Goal: Task Accomplishment & Management: Manage account settings

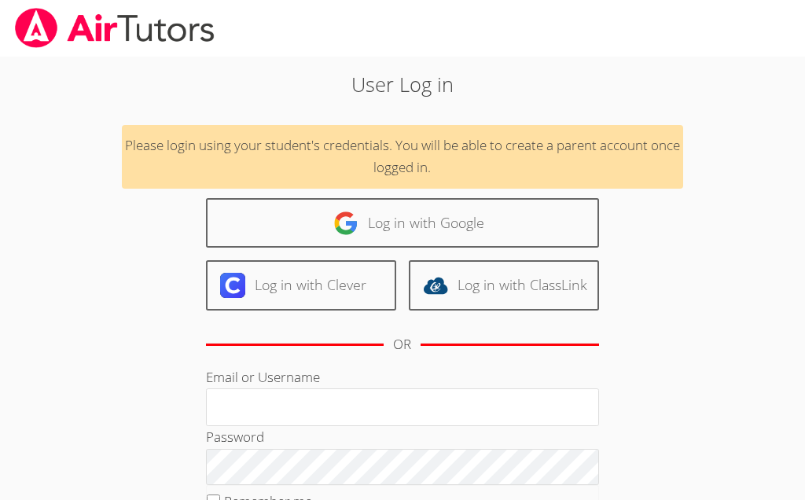
click at [293, 402] on input "Email or Username" at bounding box center [402, 407] width 393 height 38
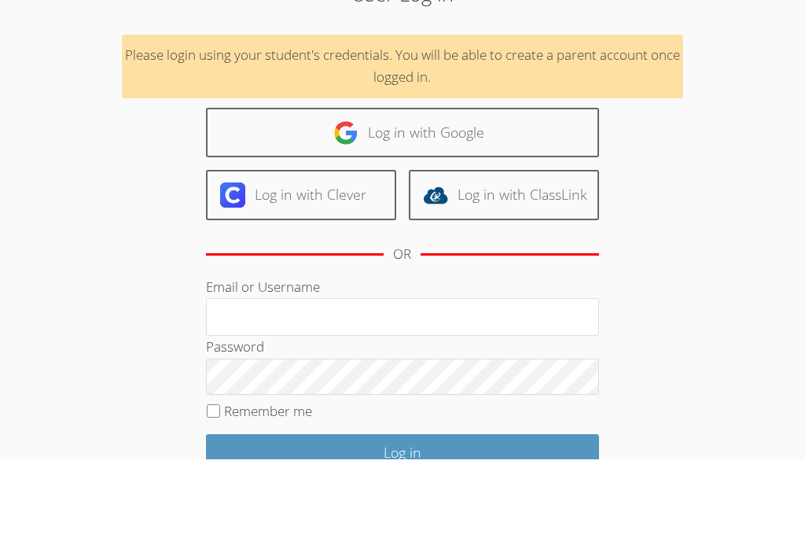
click at [351, 211] on img at bounding box center [345, 223] width 25 height 25
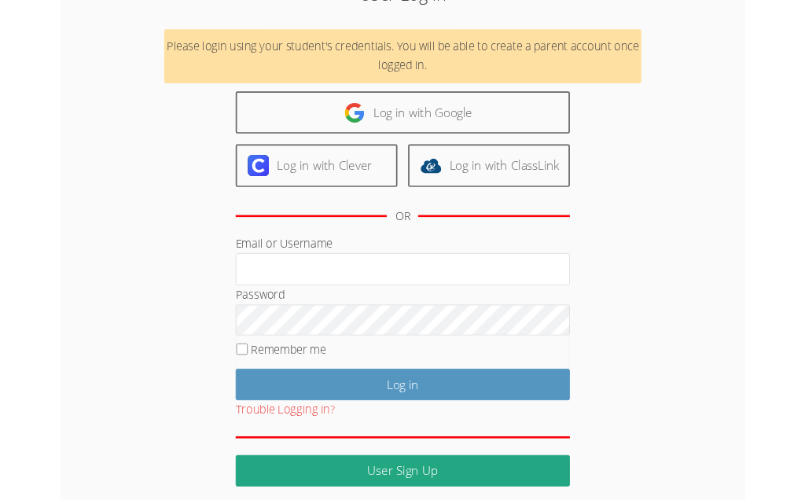
scroll to position [134, 0]
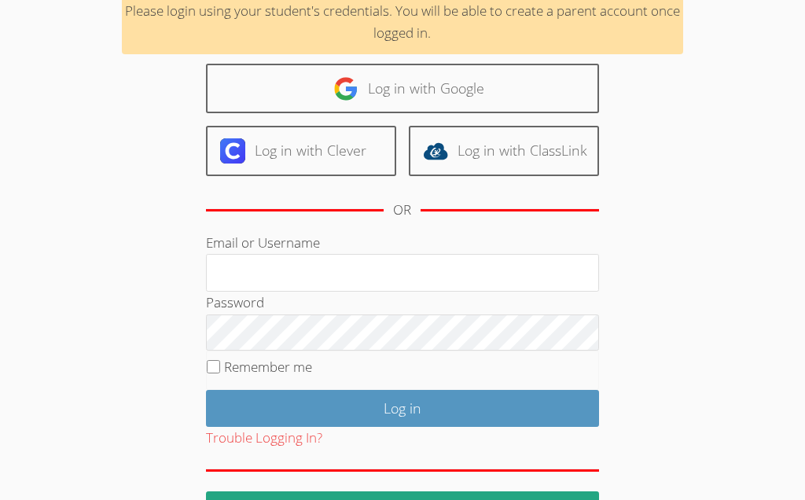
click at [370, 94] on link "Log in with Google" at bounding box center [402, 89] width 393 height 50
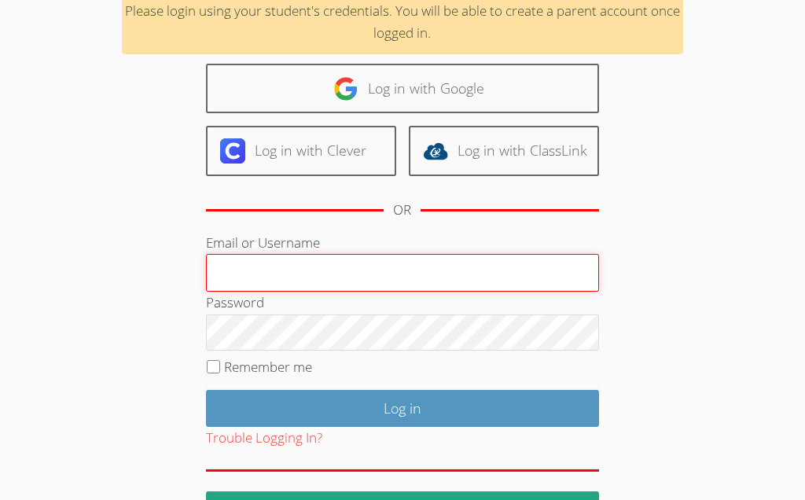
click at [253, 267] on input "Email or Username" at bounding box center [402, 273] width 393 height 38
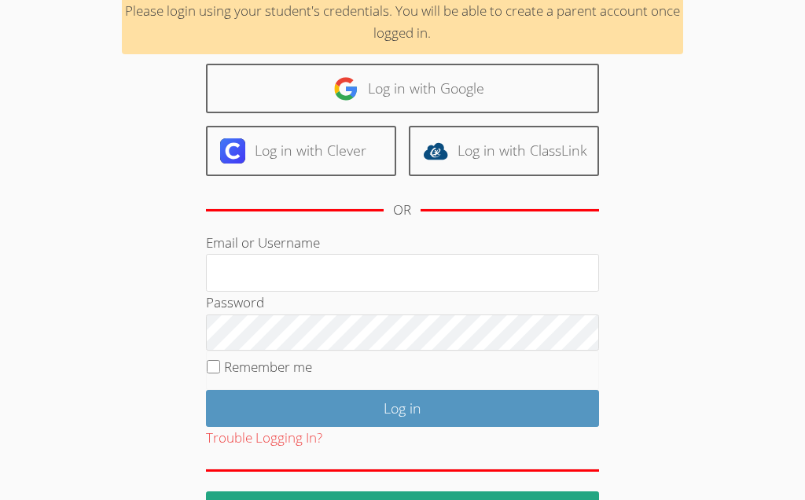
click at [237, 390] on input "Log in" at bounding box center [402, 408] width 393 height 37
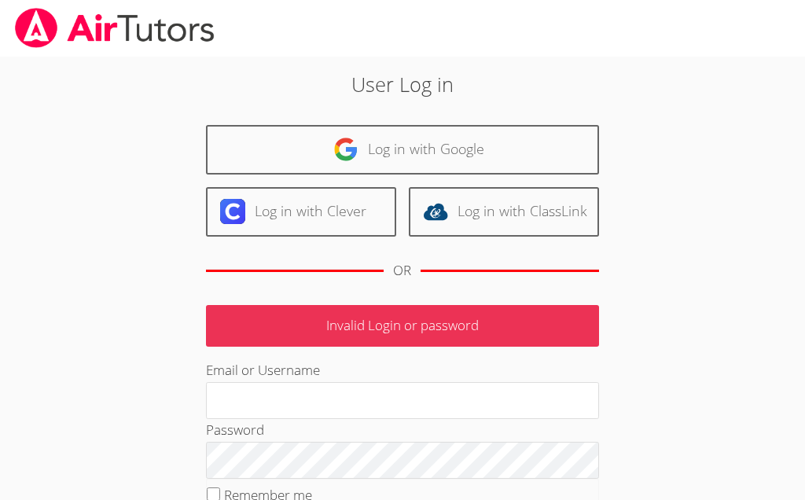
click at [256, 399] on input "Email or Username" at bounding box center [402, 401] width 393 height 38
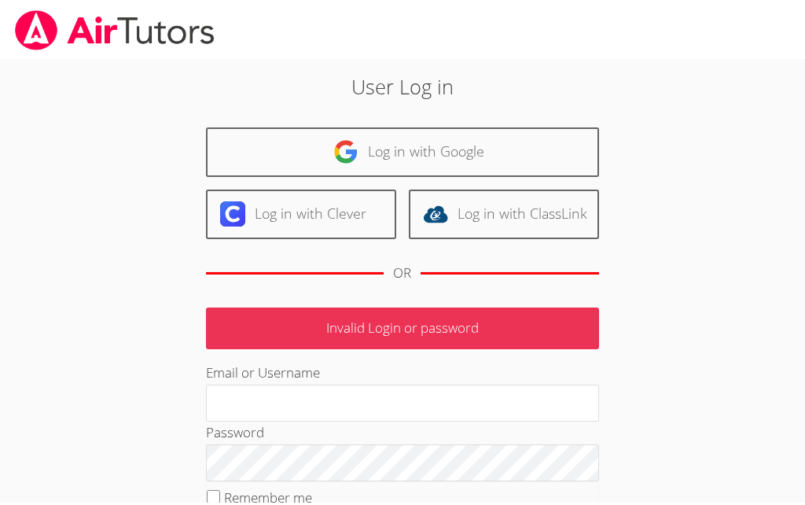
scroll to position [10, 0]
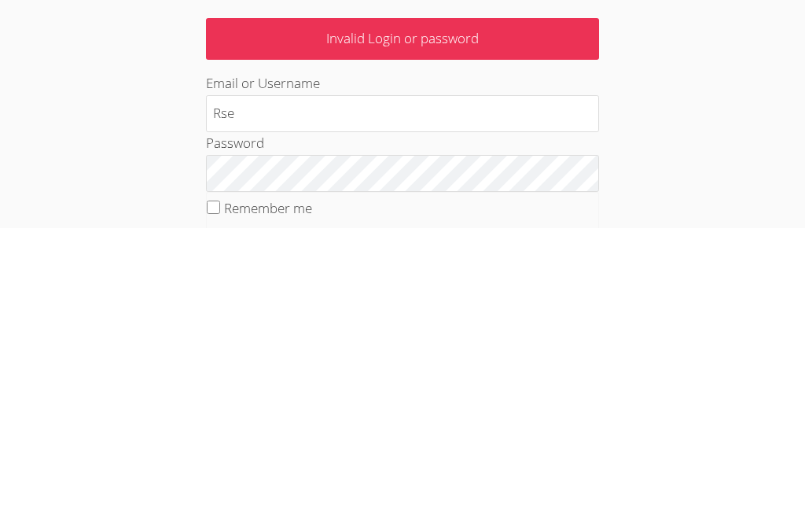
click at [238, 372] on input "Rse" at bounding box center [402, 391] width 393 height 38
type input "R"
type input "[EMAIL_ADDRESS]."
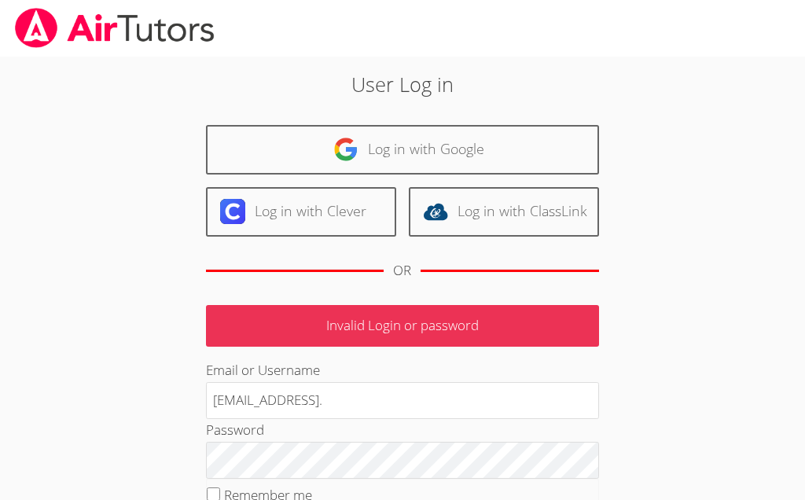
click at [348, 401] on input "[EMAIL_ADDRESS]." at bounding box center [402, 401] width 393 height 38
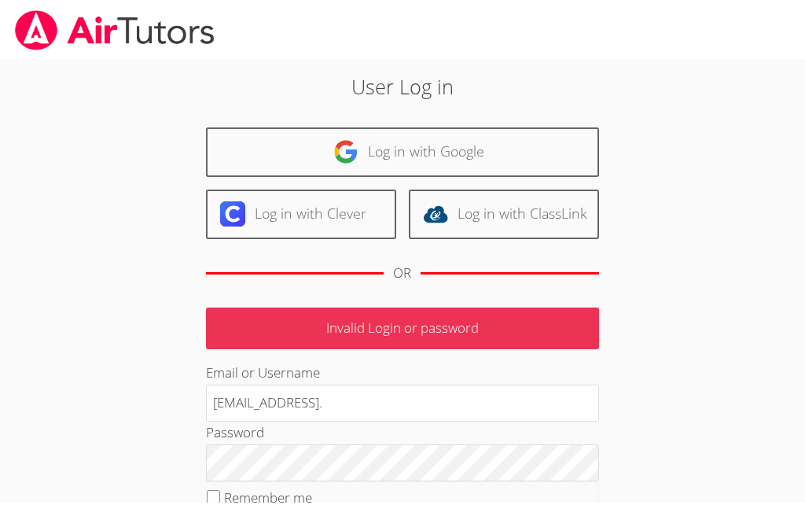
scroll to position [6, 0]
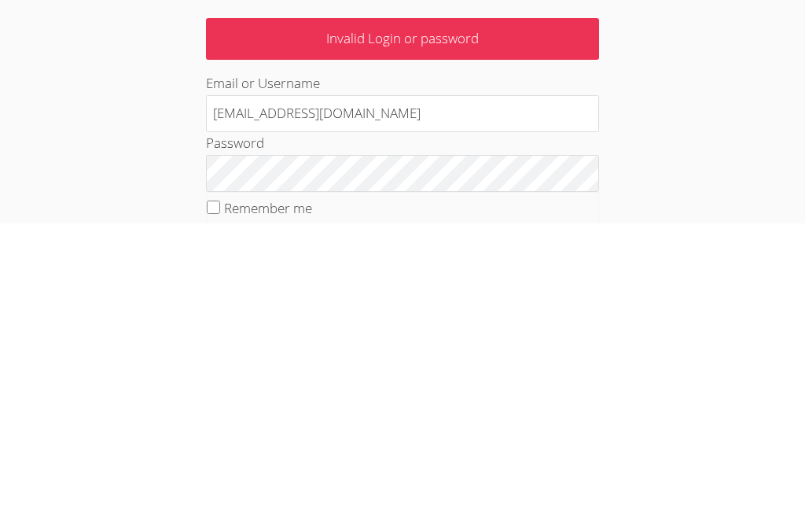
type input "[EMAIL_ADDRESS][DOMAIN_NAME]"
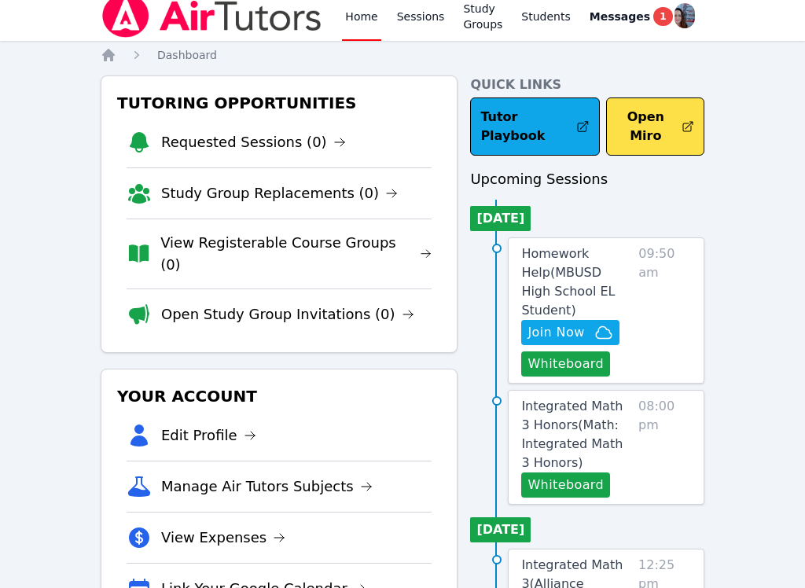
scroll to position [9, 0]
